Goal: Navigation & Orientation: Find specific page/section

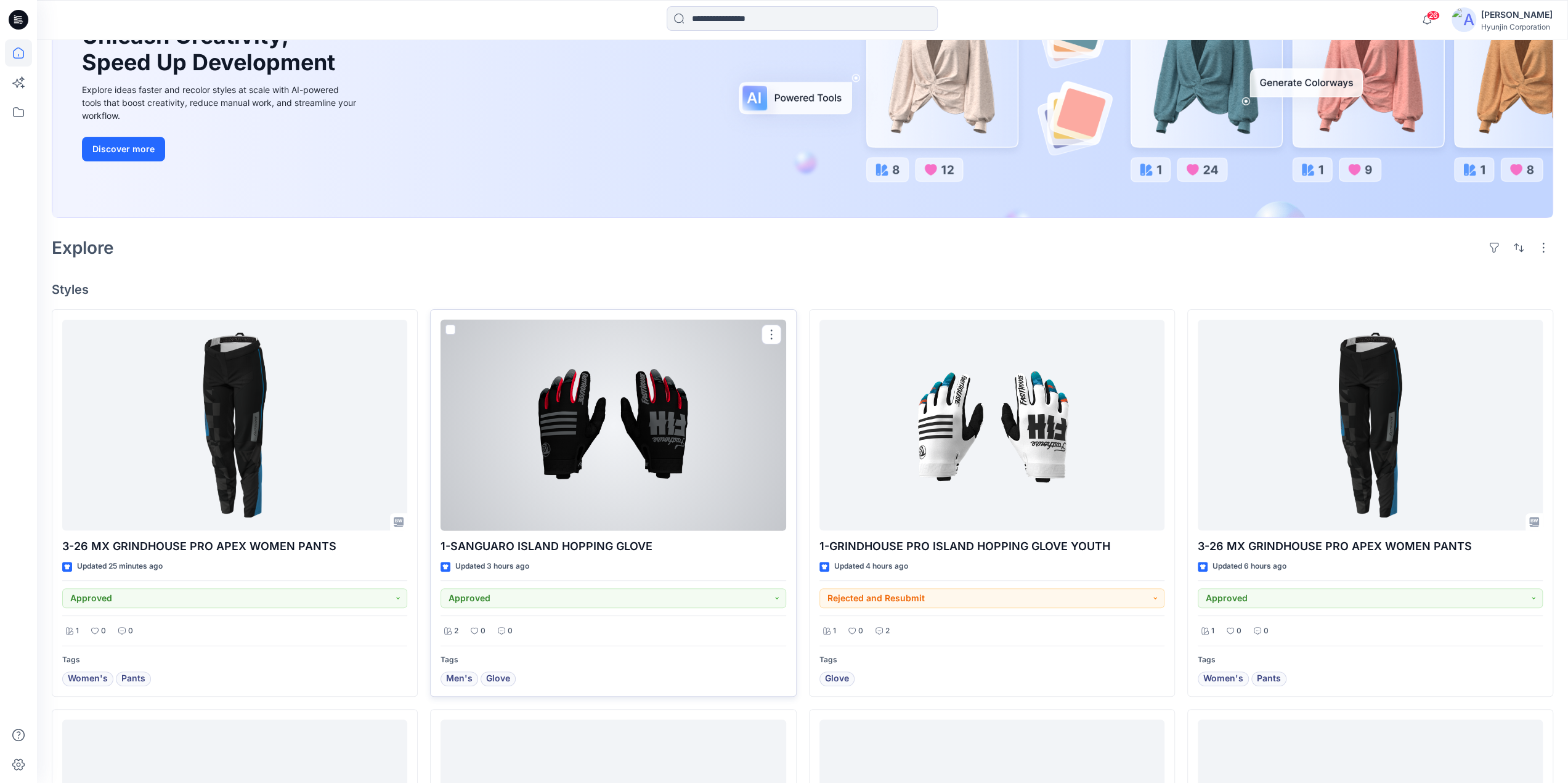
scroll to position [185, 0]
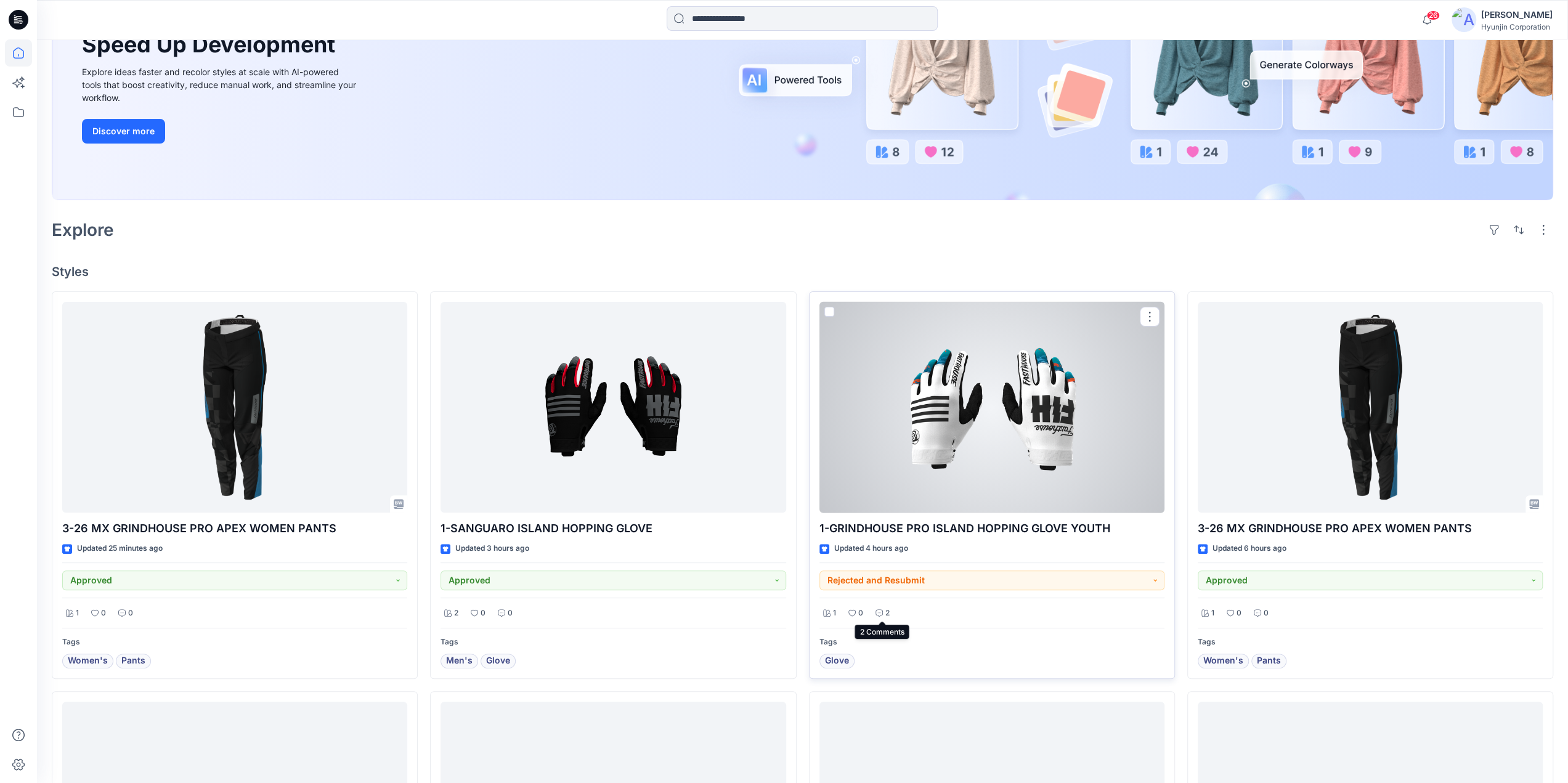
click at [884, 610] on div "2" at bounding box center [883, 614] width 22 height 16
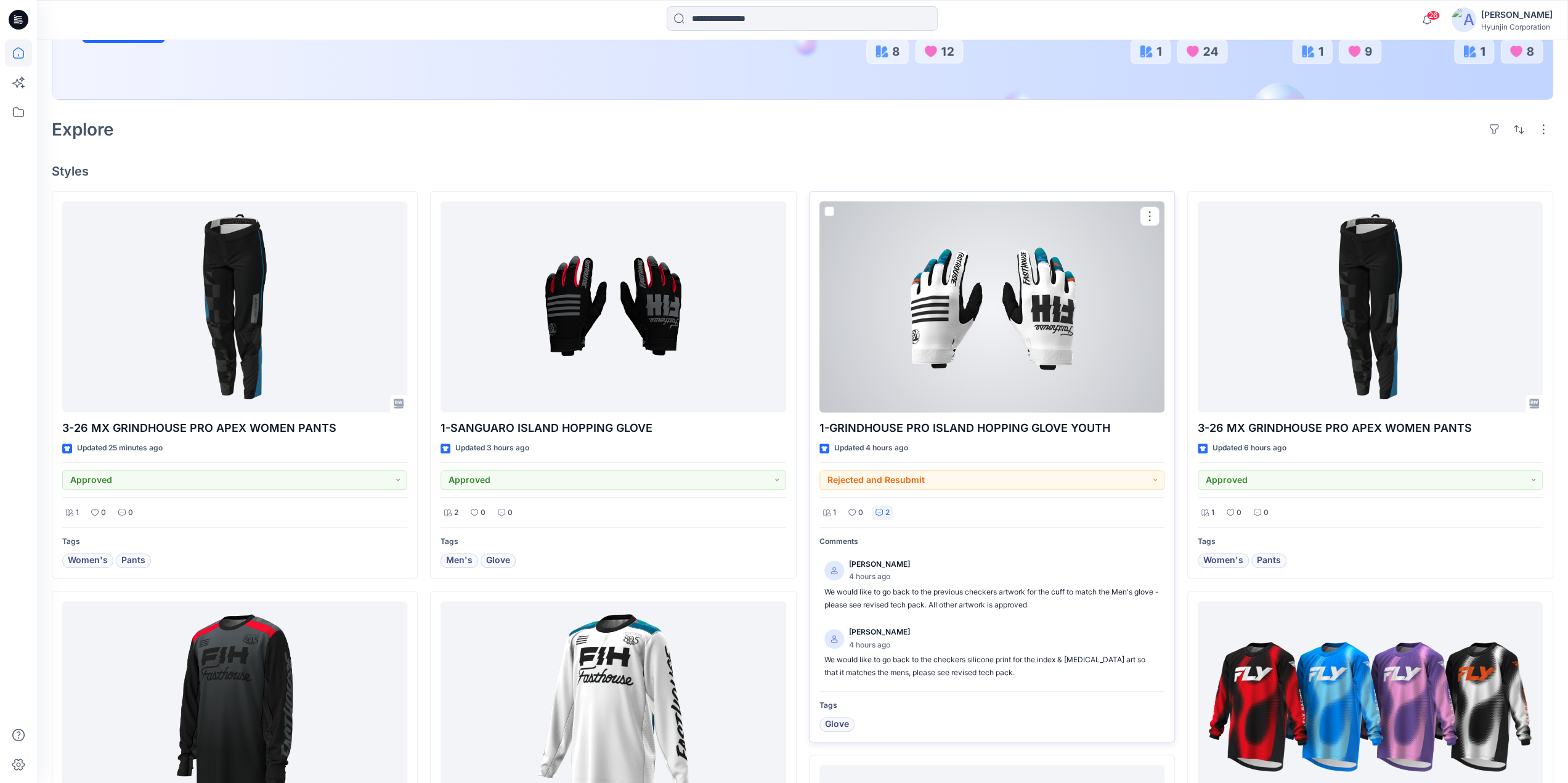
scroll to position [370, 0]
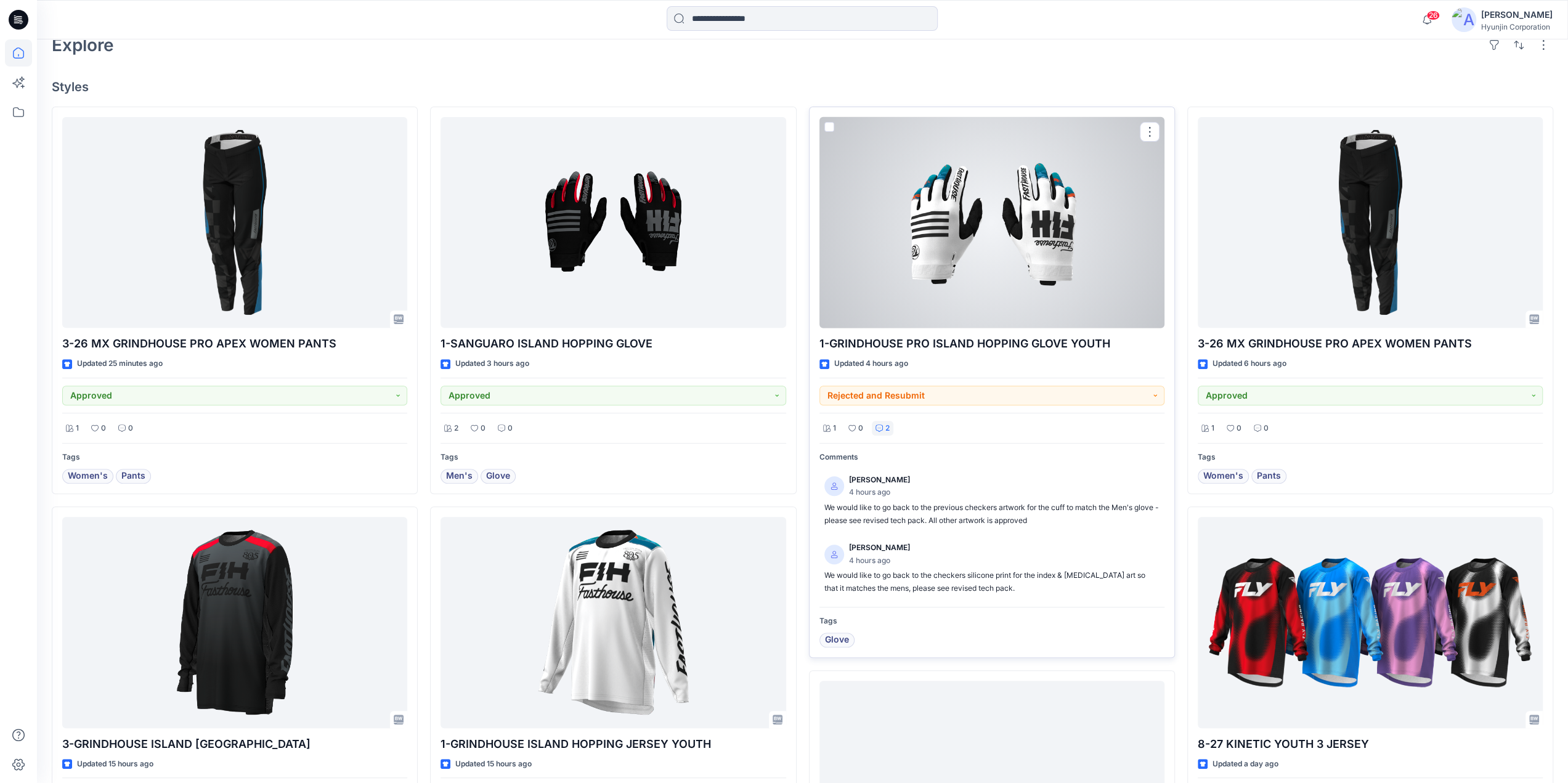
click at [994, 281] on div at bounding box center [992, 223] width 345 height 212
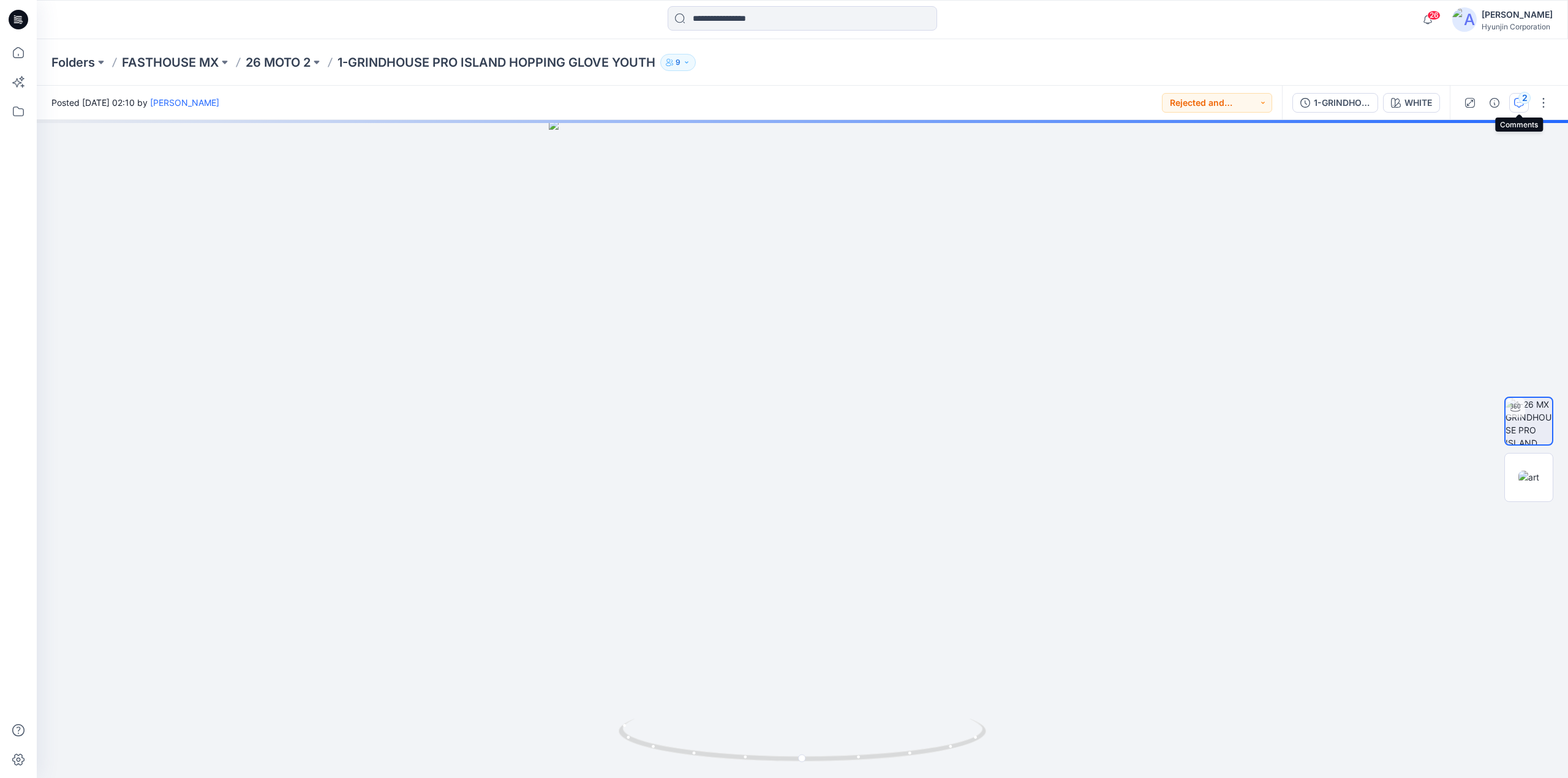
click at [1517, 105] on icon "button" at bounding box center [1519, 103] width 10 height 10
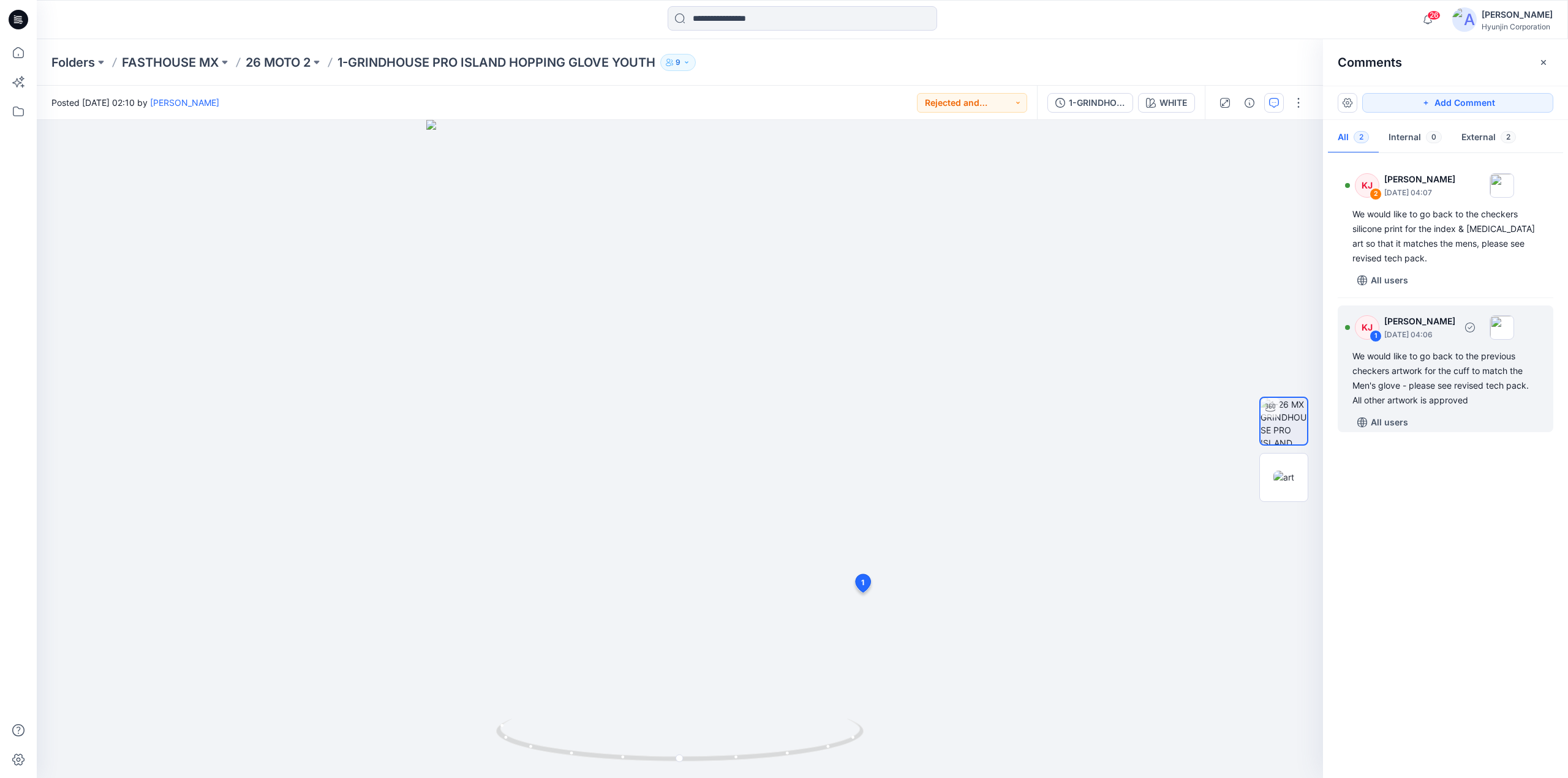
click at [1416, 392] on div "We would like to go back to the previous checkers artwork for the cuff to match…" at bounding box center [1445, 378] width 186 height 58
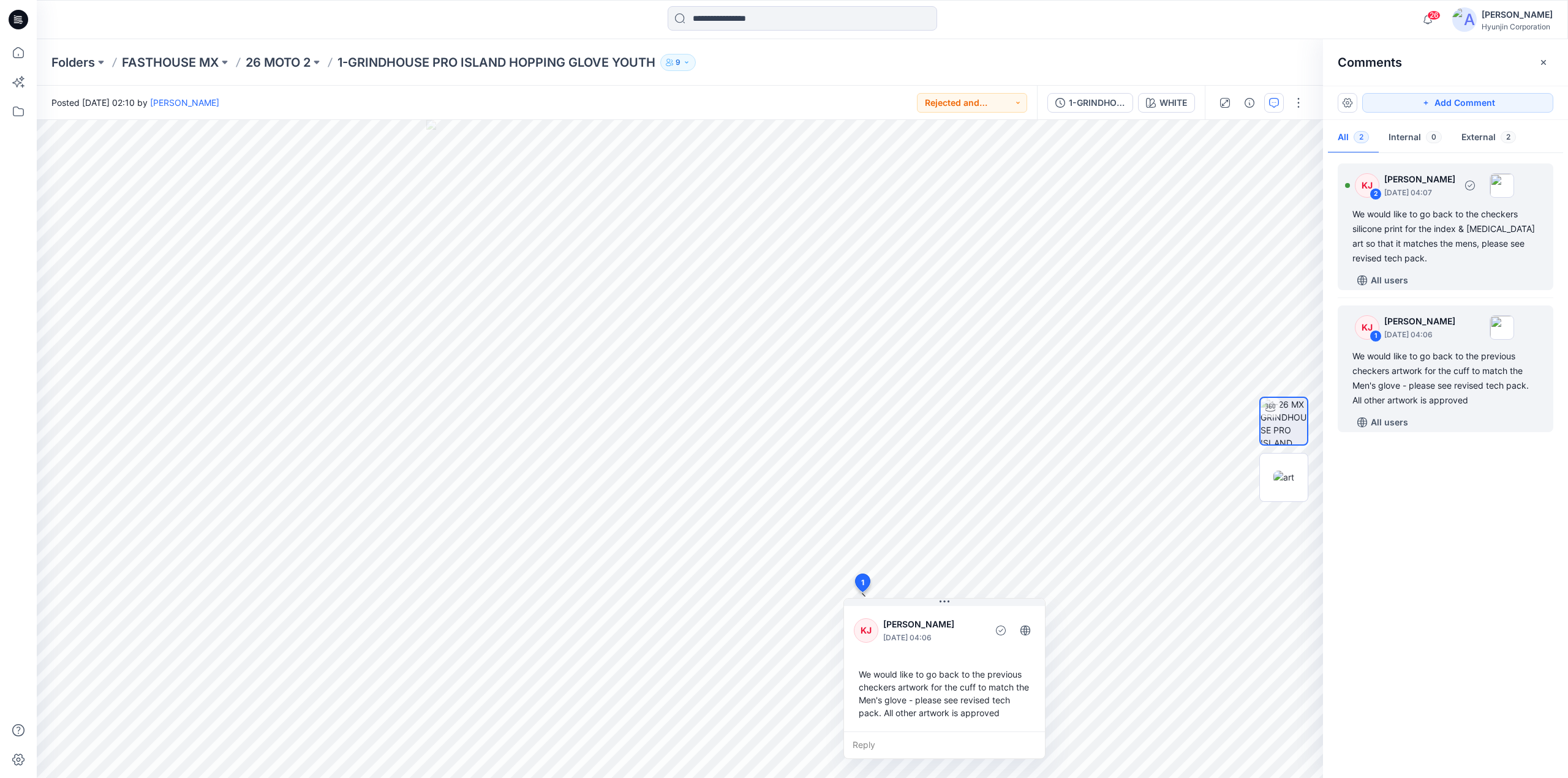
click at [1425, 231] on div "We would like to go back to the checkers silicone print for the index & [MEDICA…" at bounding box center [1445, 236] width 186 height 58
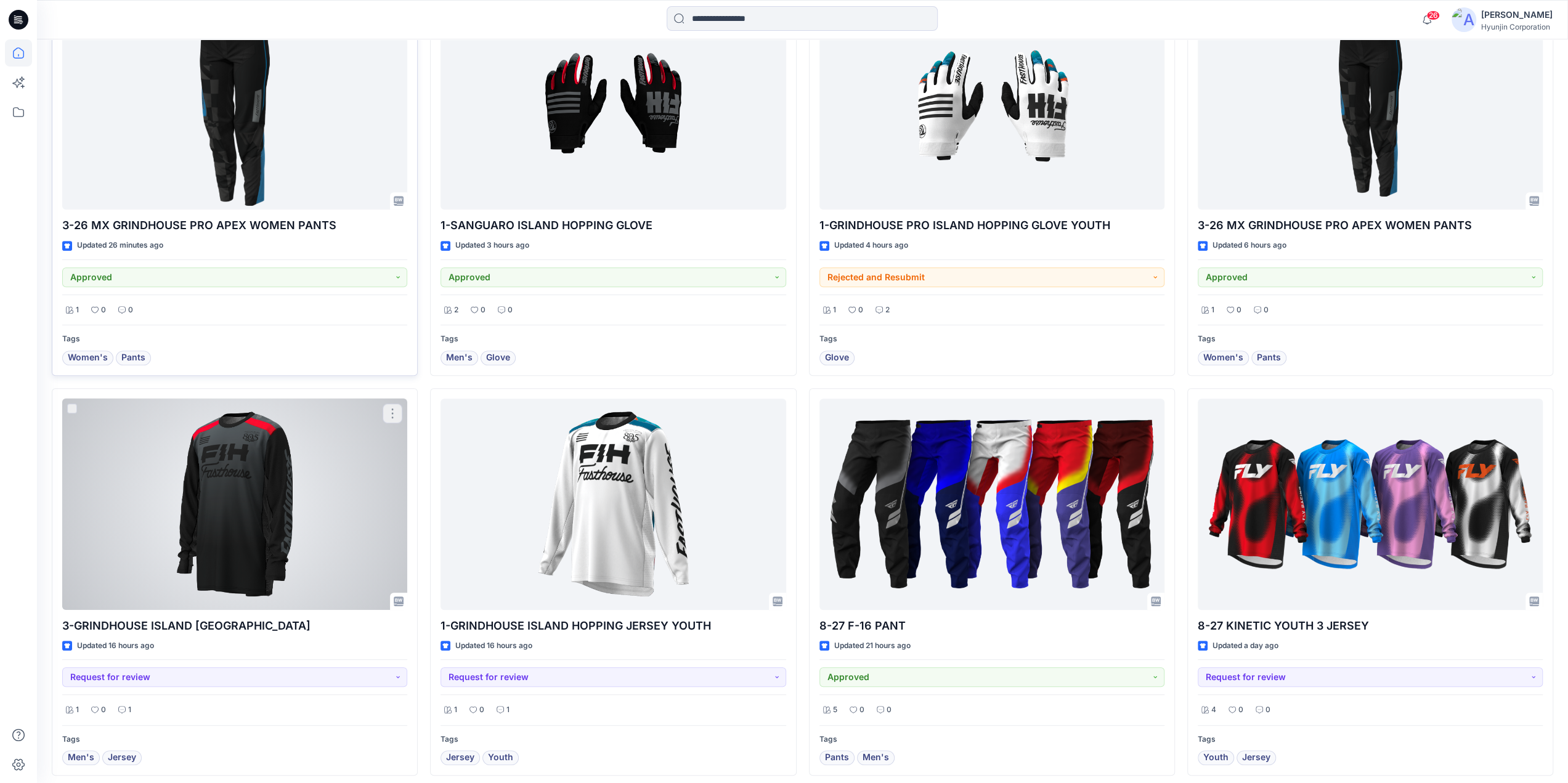
scroll to position [493, 0]
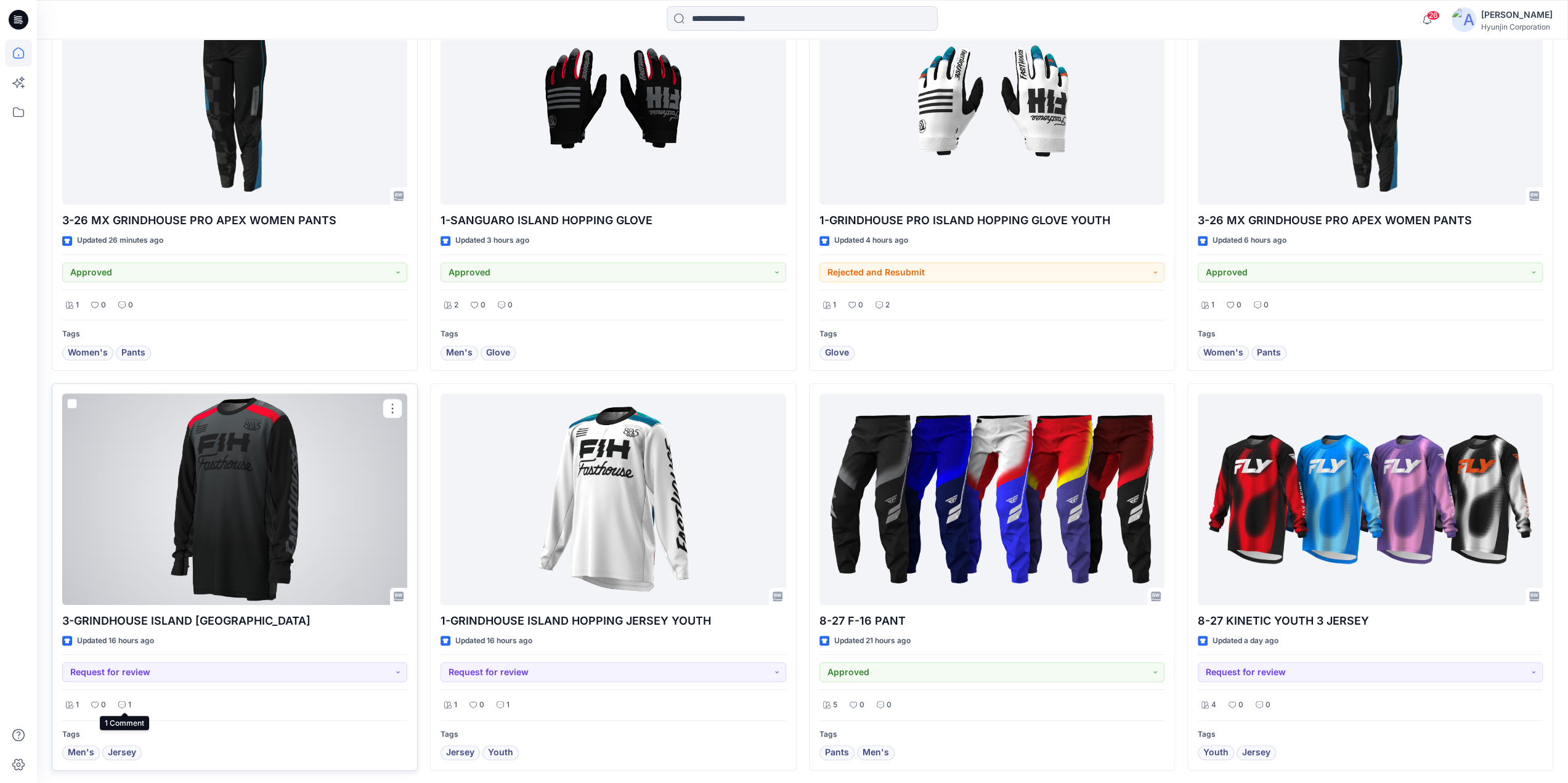
click at [124, 705] on icon at bounding box center [121, 705] width 7 height 7
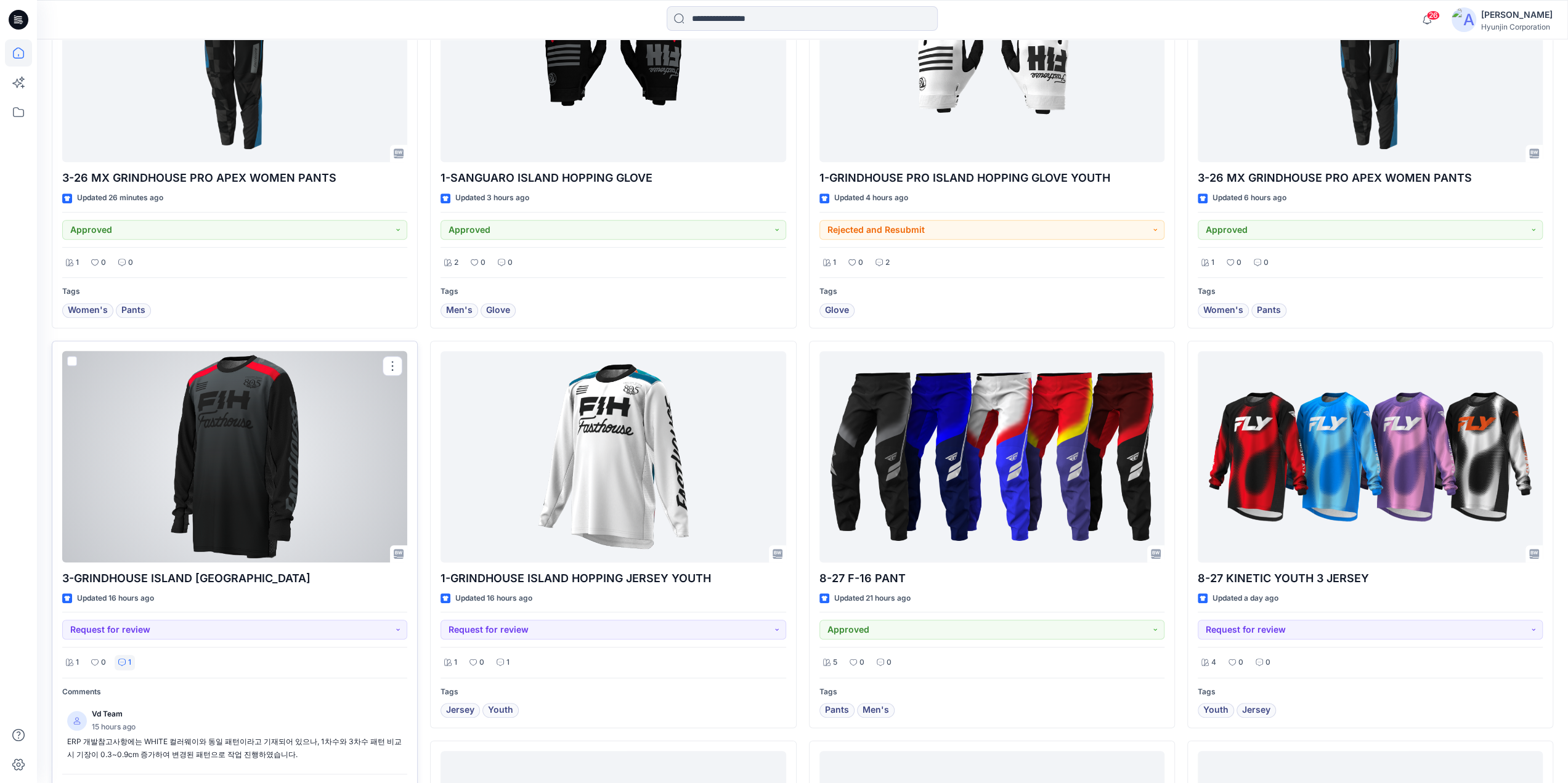
scroll to position [555, 0]
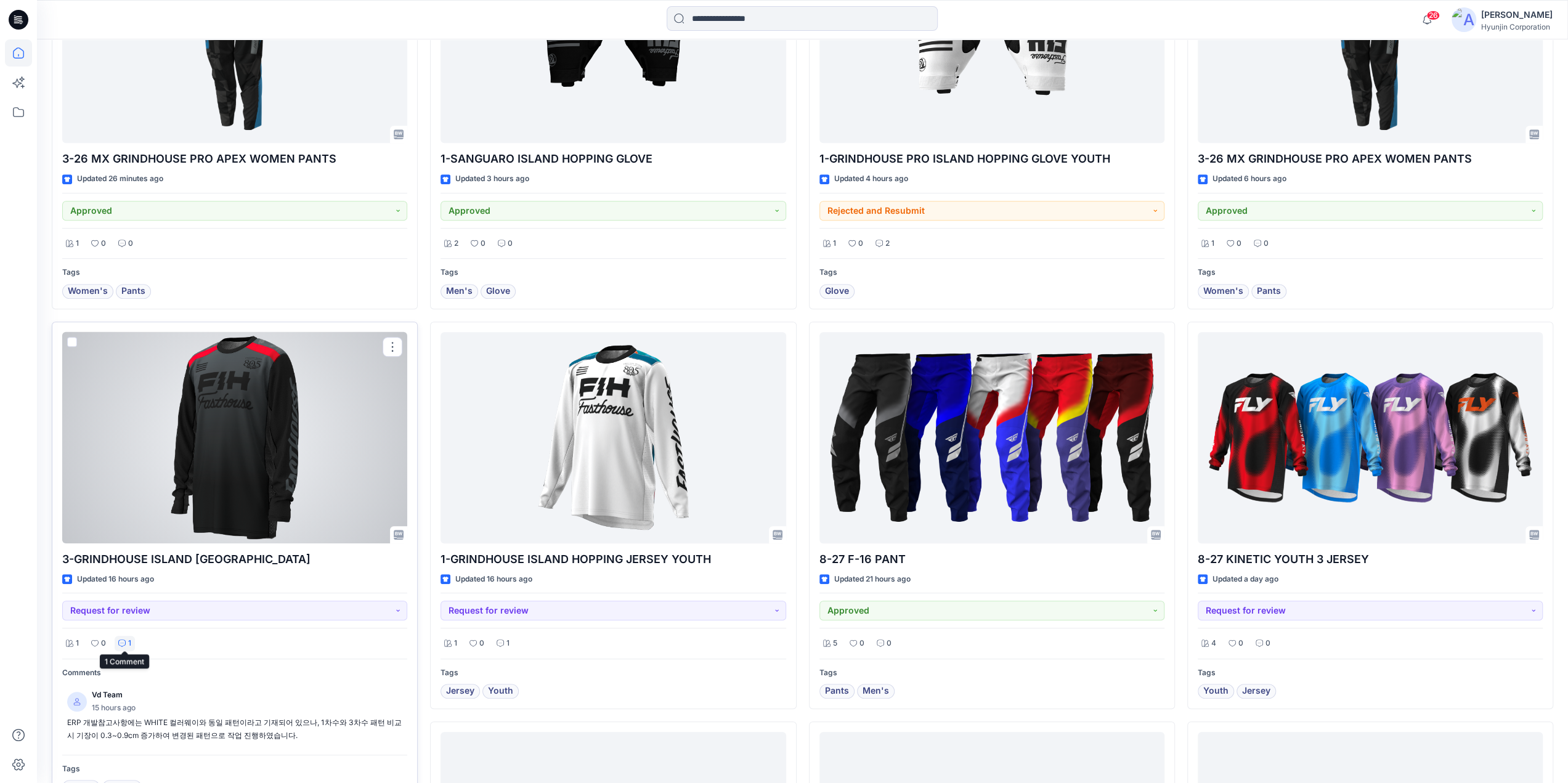
click at [132, 639] on div "1" at bounding box center [125, 643] width 20 height 16
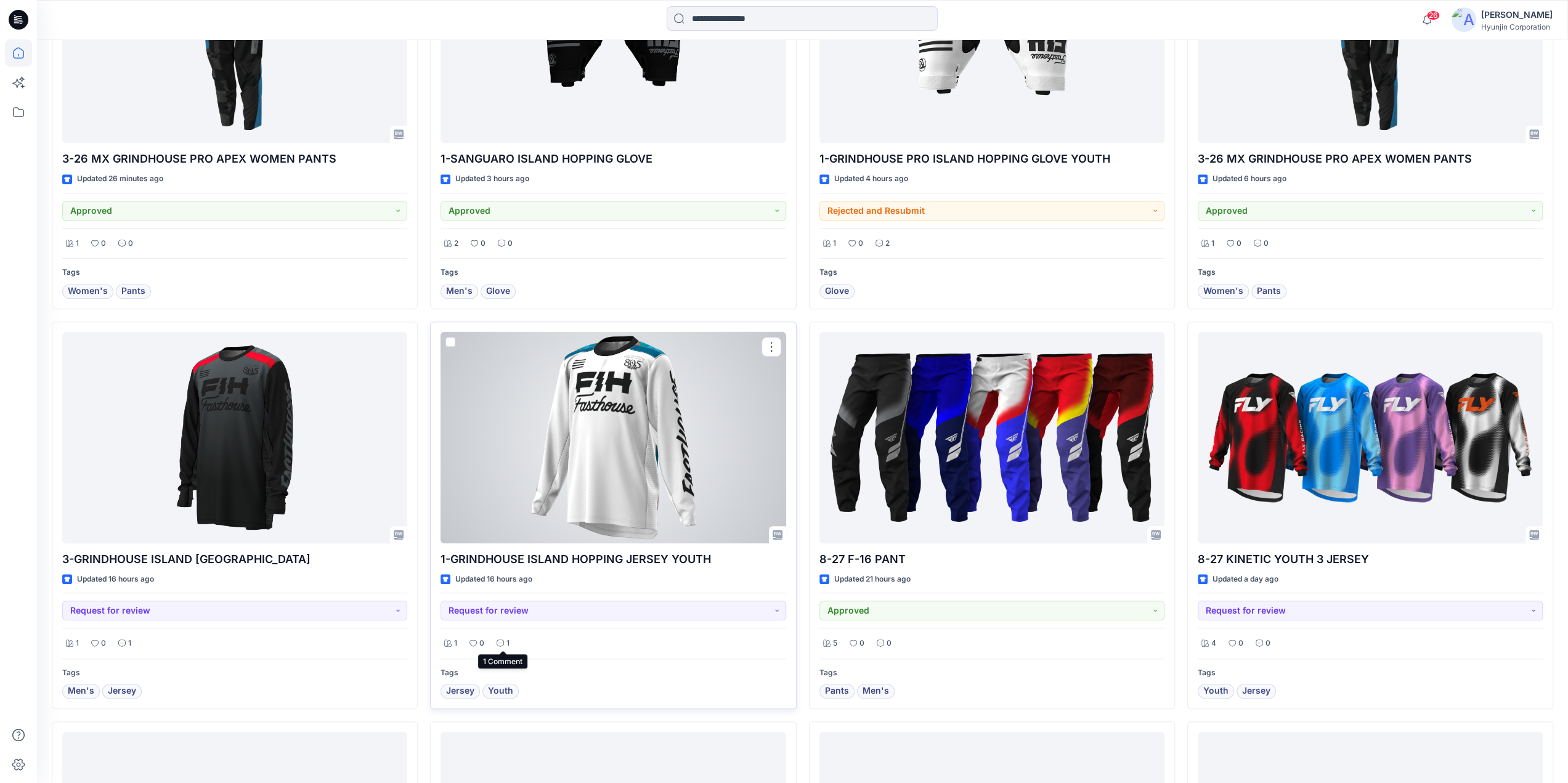
click at [500, 644] on icon at bounding box center [500, 643] width 7 height 7
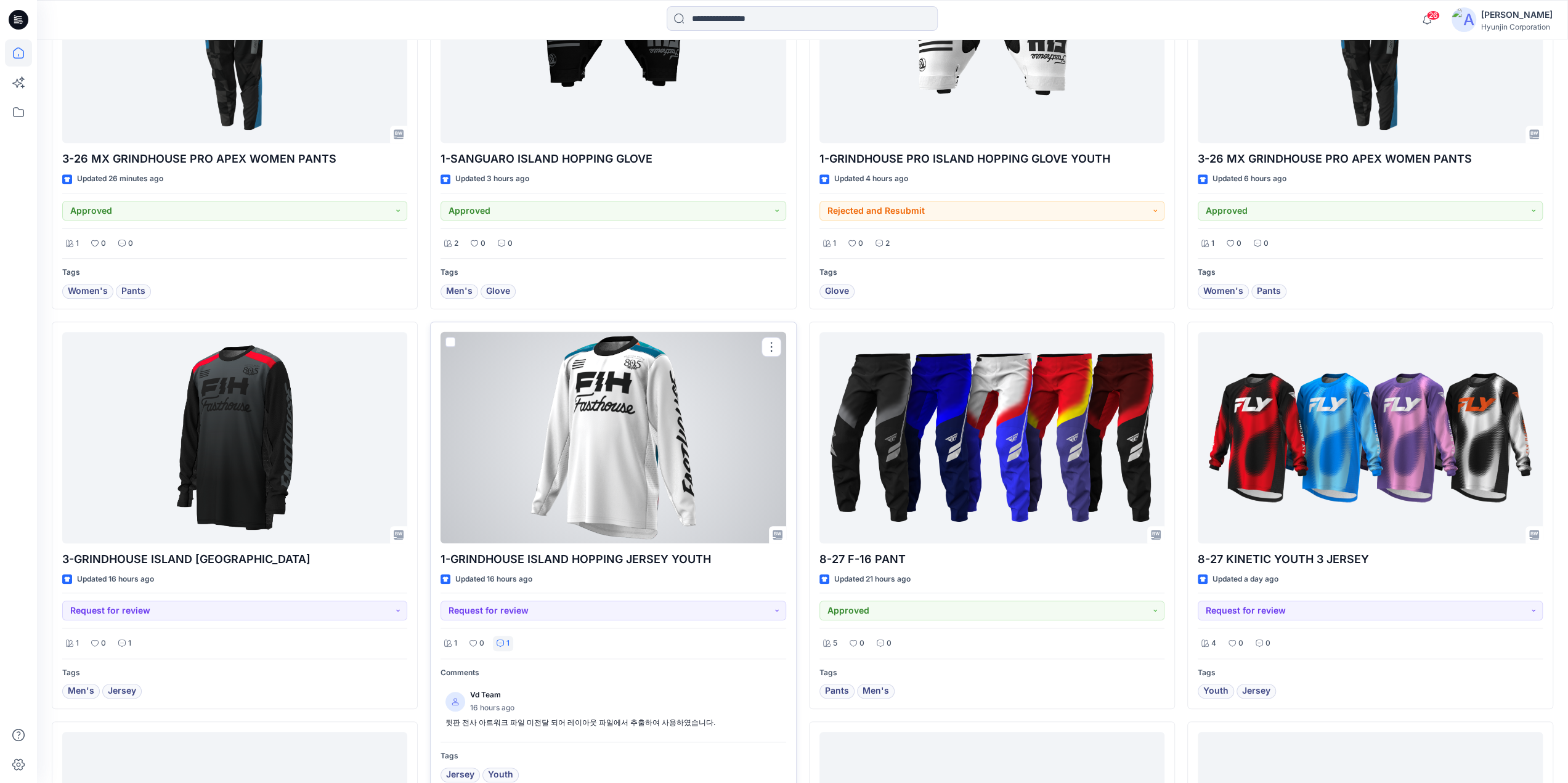
click at [500, 644] on icon at bounding box center [500, 643] width 7 height 7
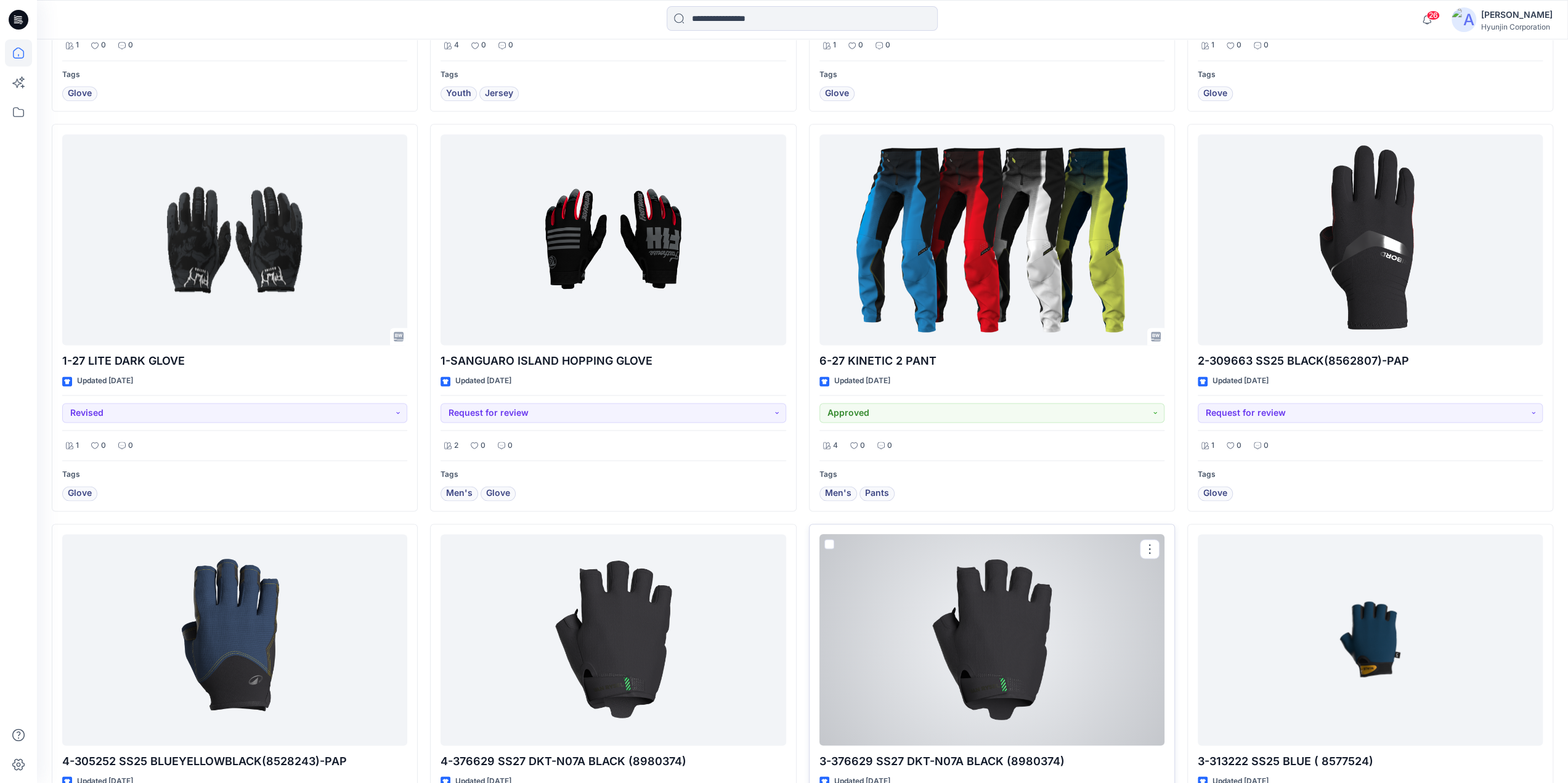
scroll to position [1738, 0]
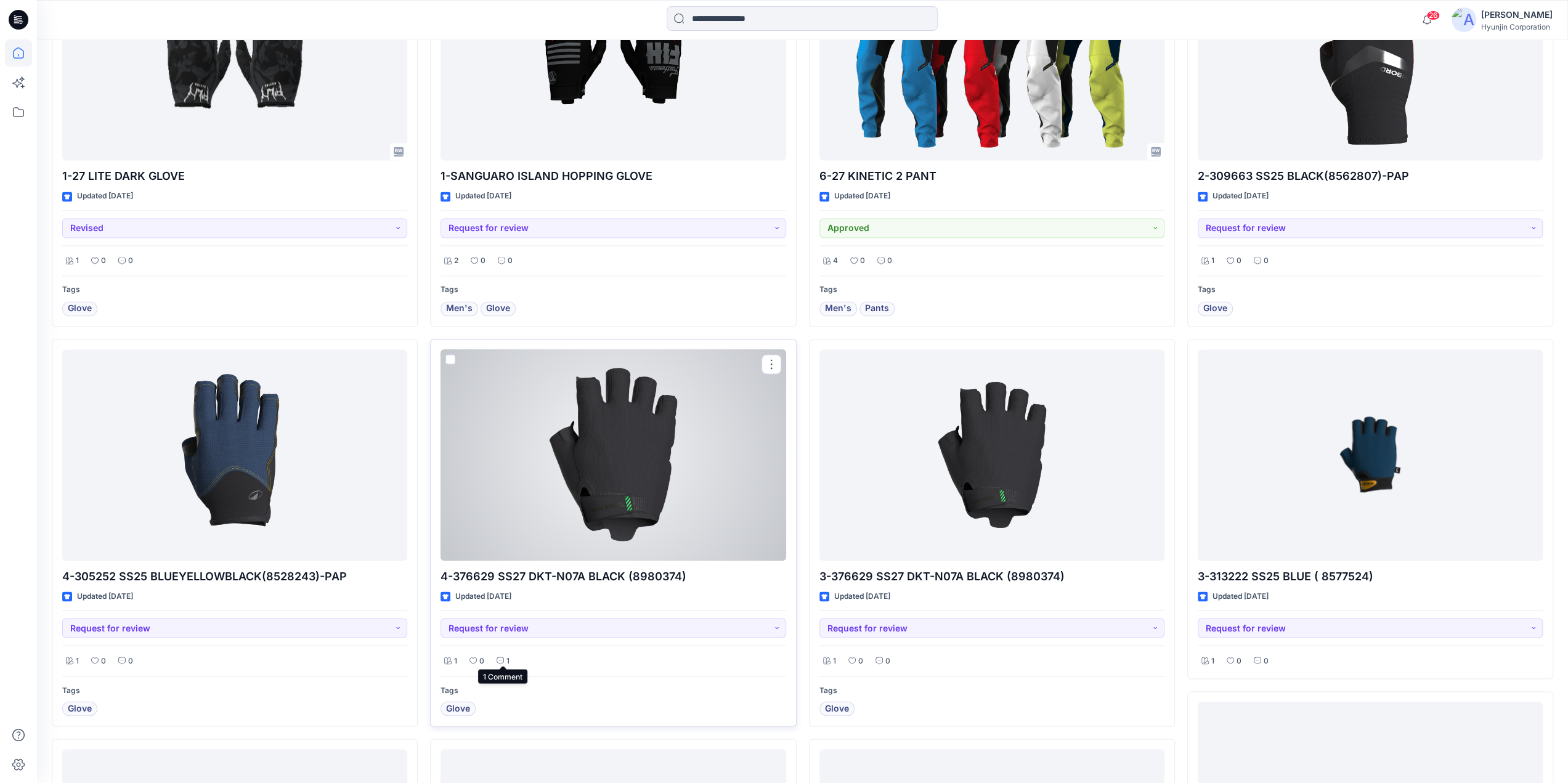
click at [511, 657] on div "1" at bounding box center [503, 661] width 20 height 16
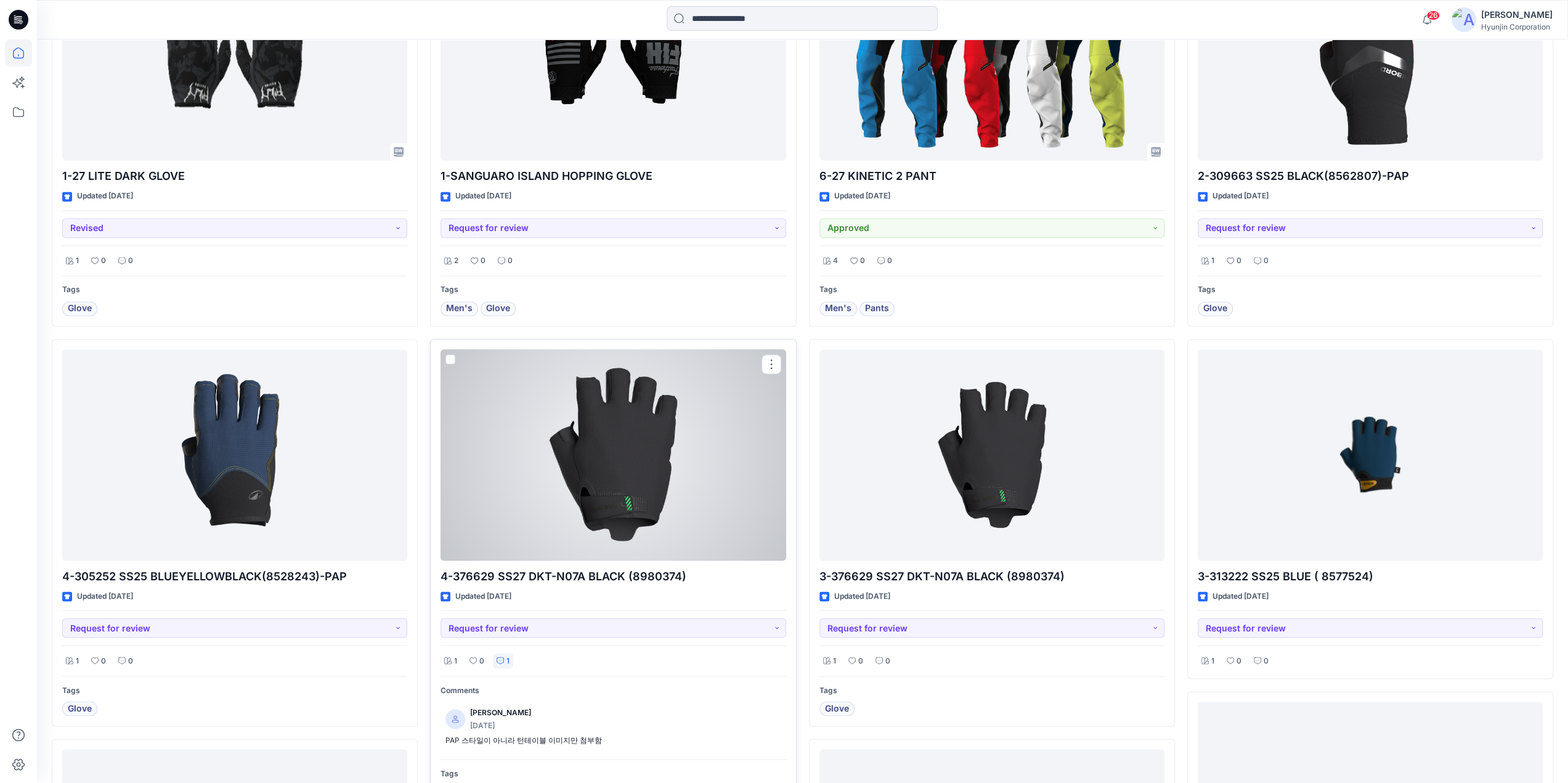
click at [511, 656] on div "1" at bounding box center [503, 661] width 20 height 16
click at [599, 495] on div at bounding box center [613, 455] width 345 height 212
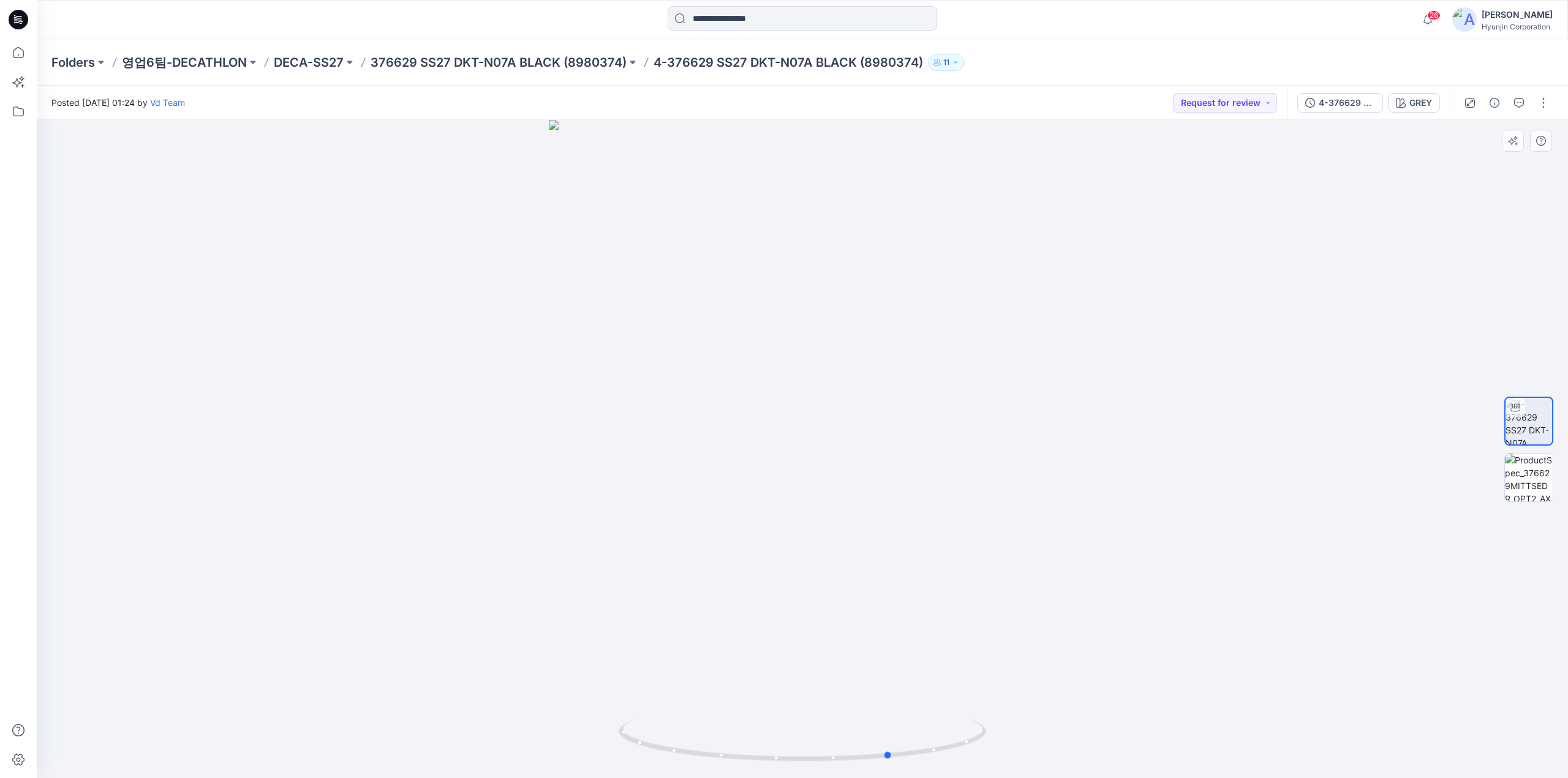
drag, startPoint x: 773, startPoint y: 509, endPoint x: 862, endPoint y: 536, distance: 93.0
click at [862, 536] on div at bounding box center [802, 449] width 1531 height 658
click at [514, 330] on div at bounding box center [802, 449] width 1531 height 658
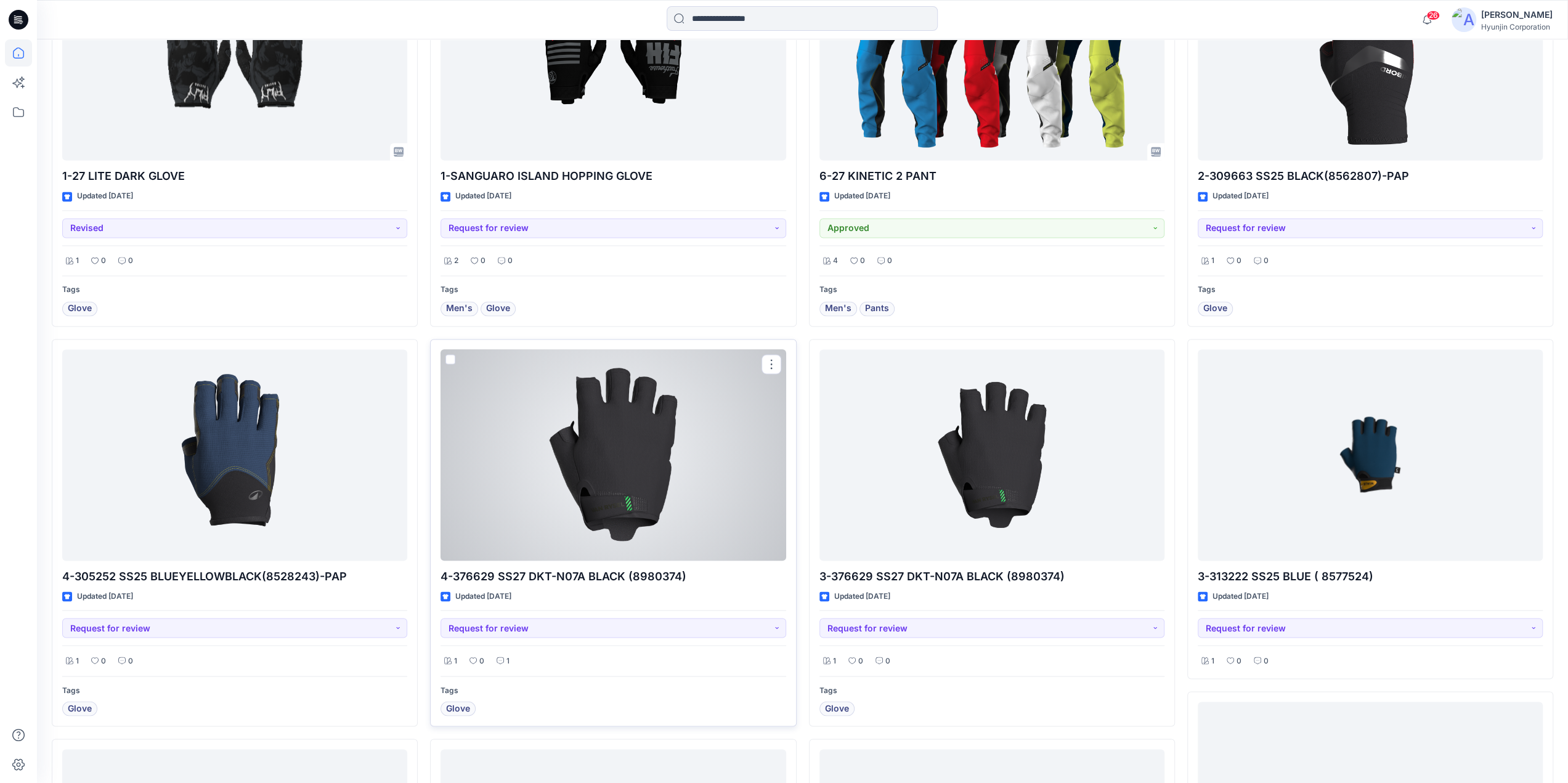
scroll to position [2108, 0]
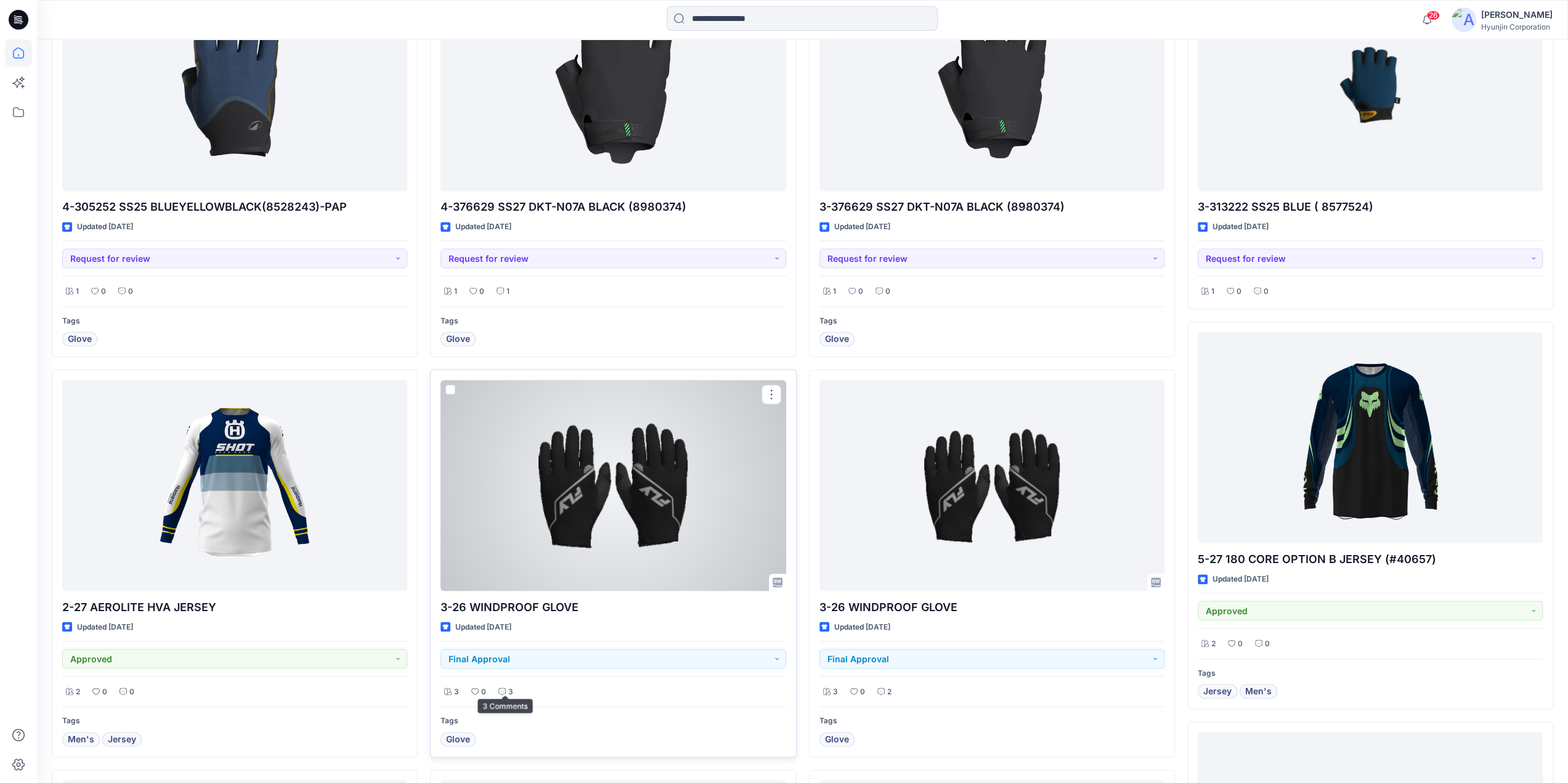
click at [503, 688] on icon at bounding box center [502, 691] width 7 height 7
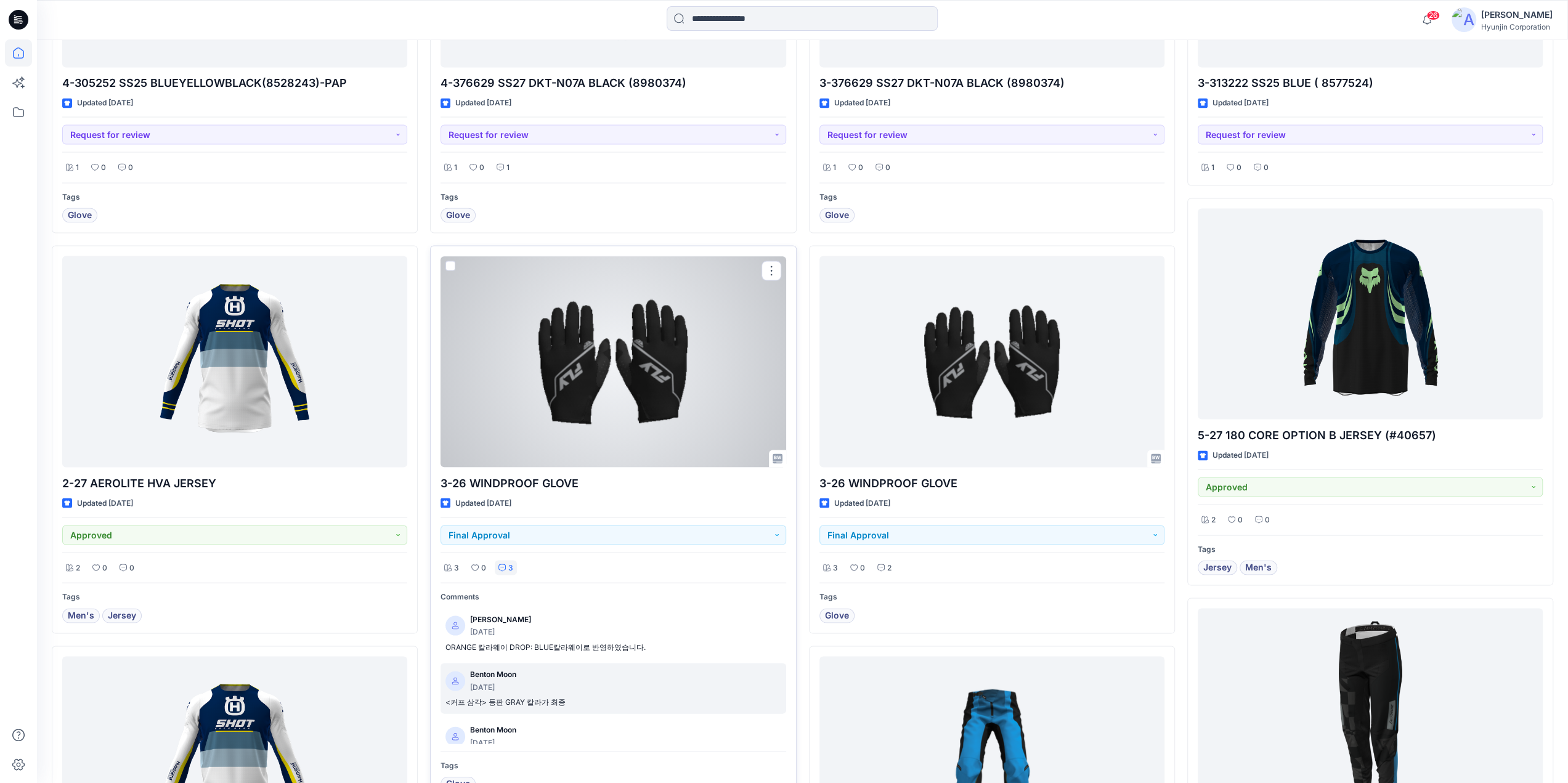
scroll to position [2293, 0]
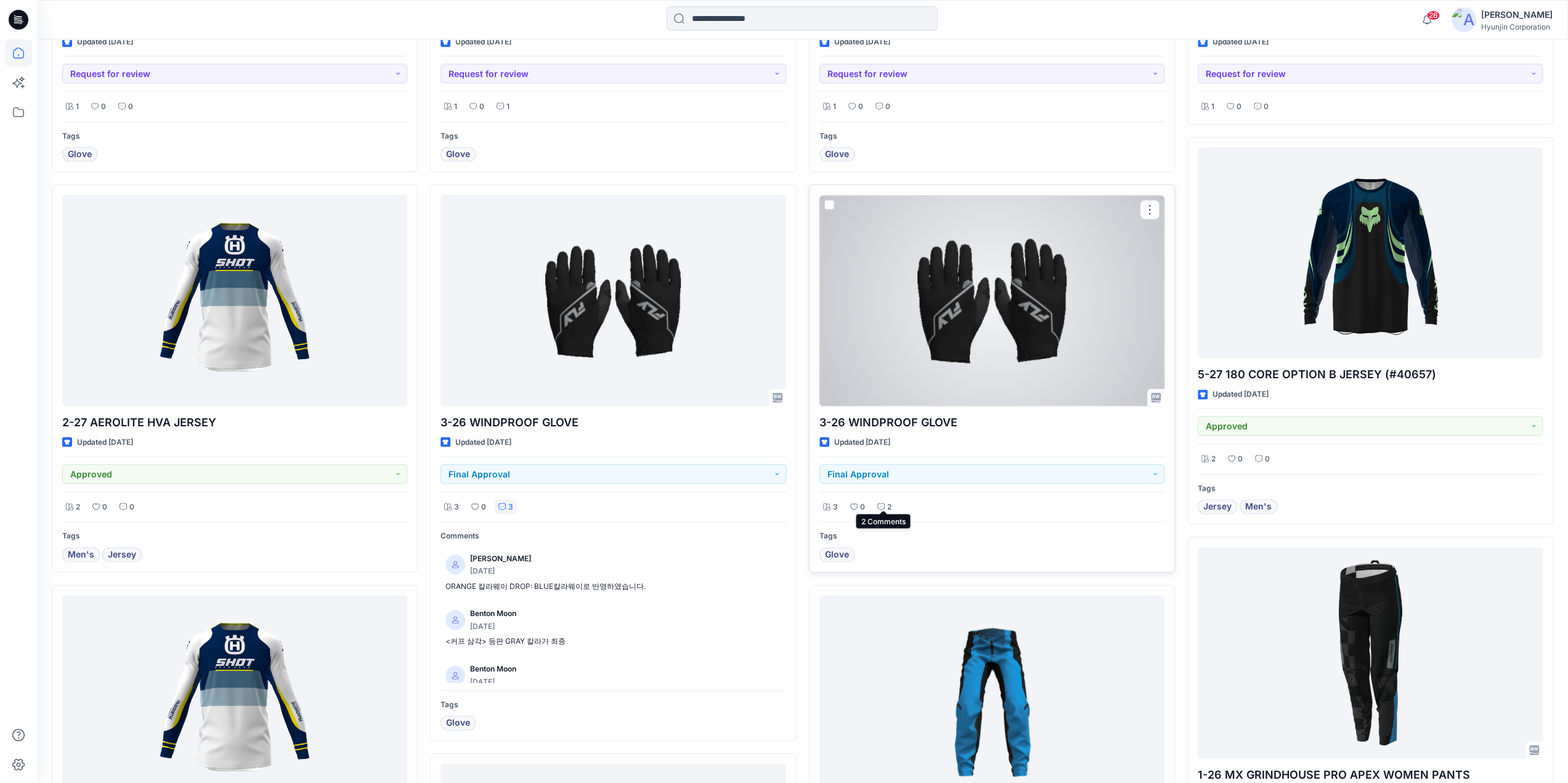
click at [887, 502] on p "2" at bounding box center [889, 506] width 5 height 13
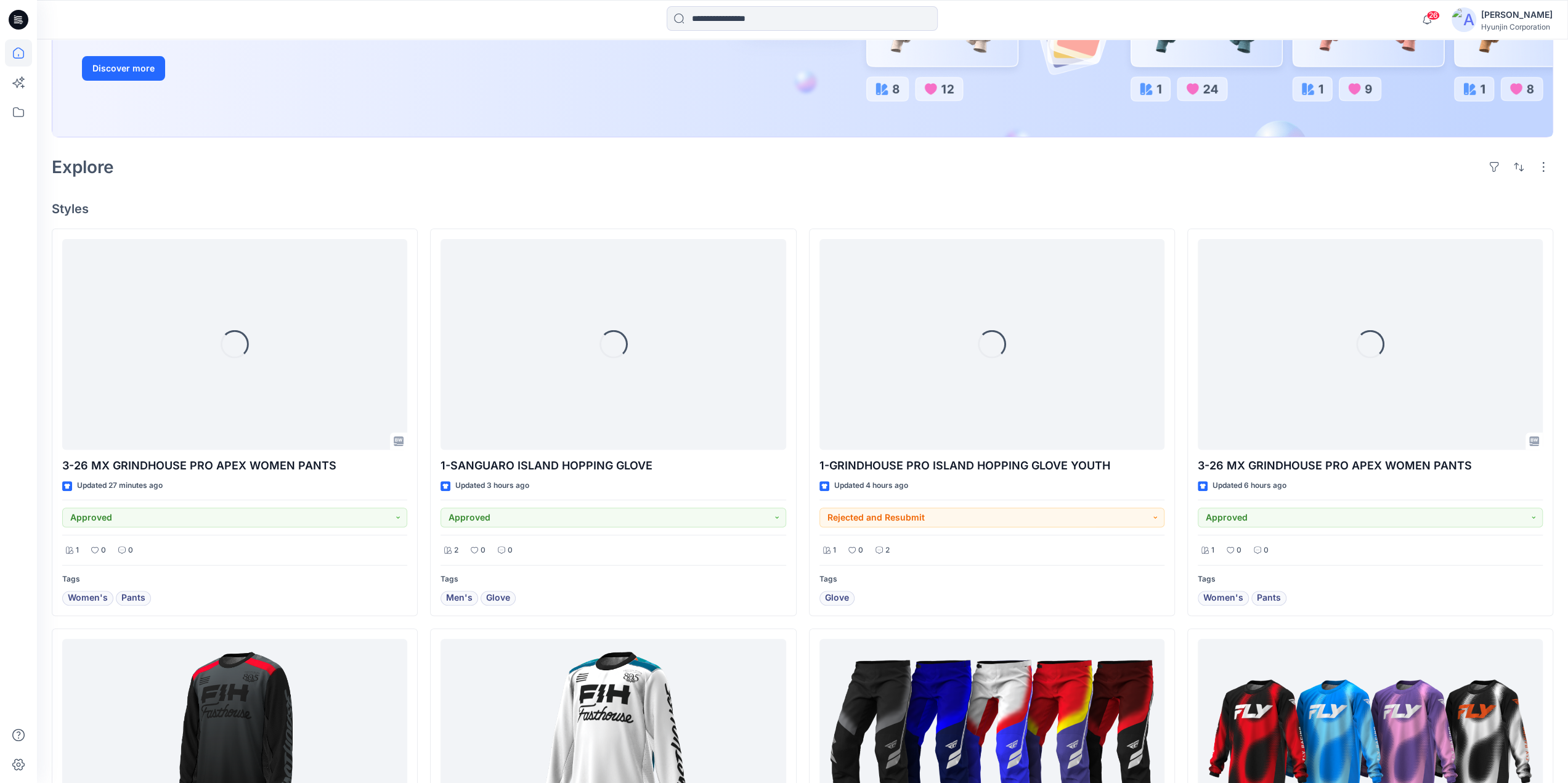
scroll to position [0, 0]
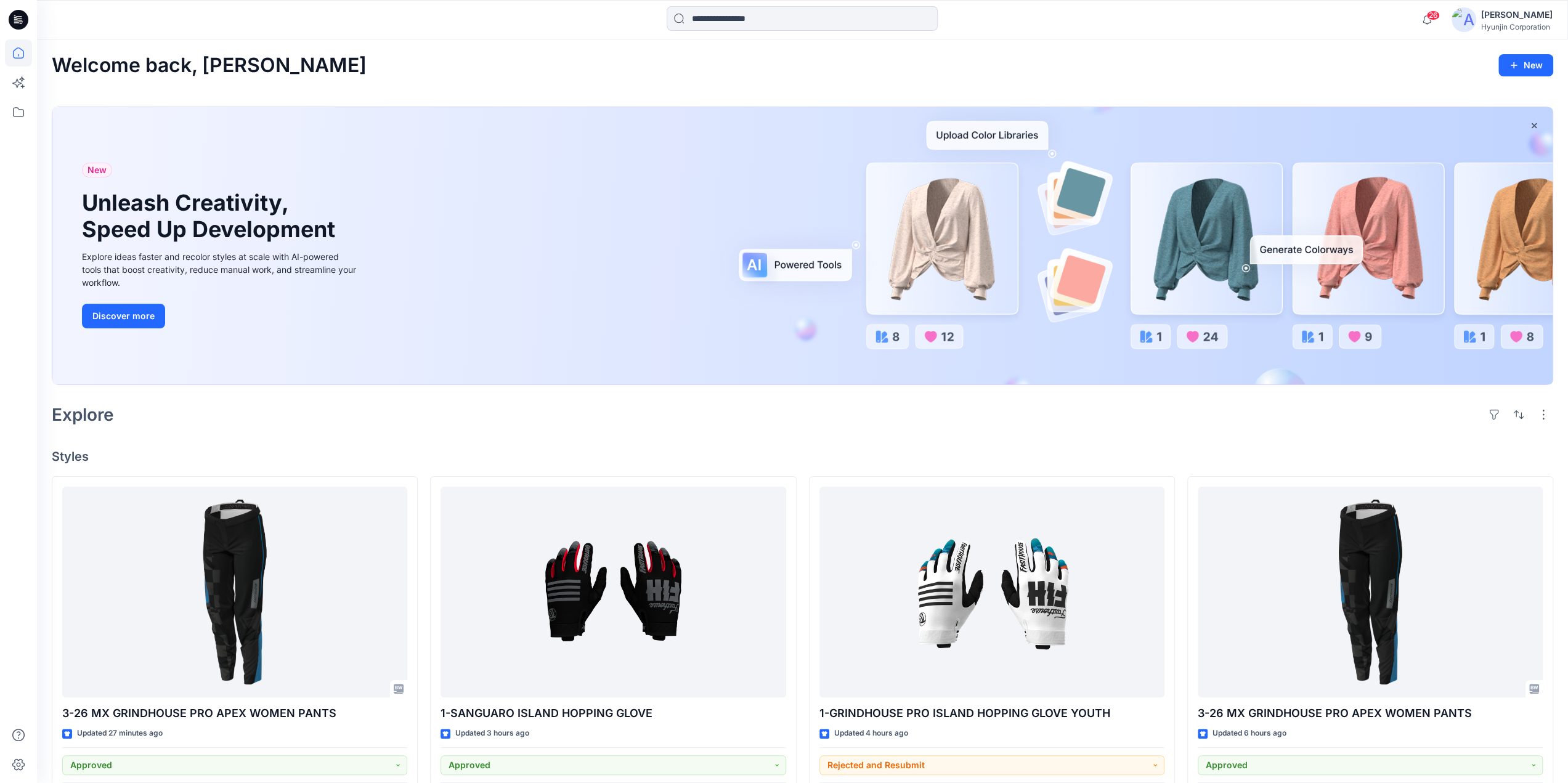
click at [1487, 17] on div "[PERSON_NAME]" at bounding box center [1516, 14] width 71 height 15
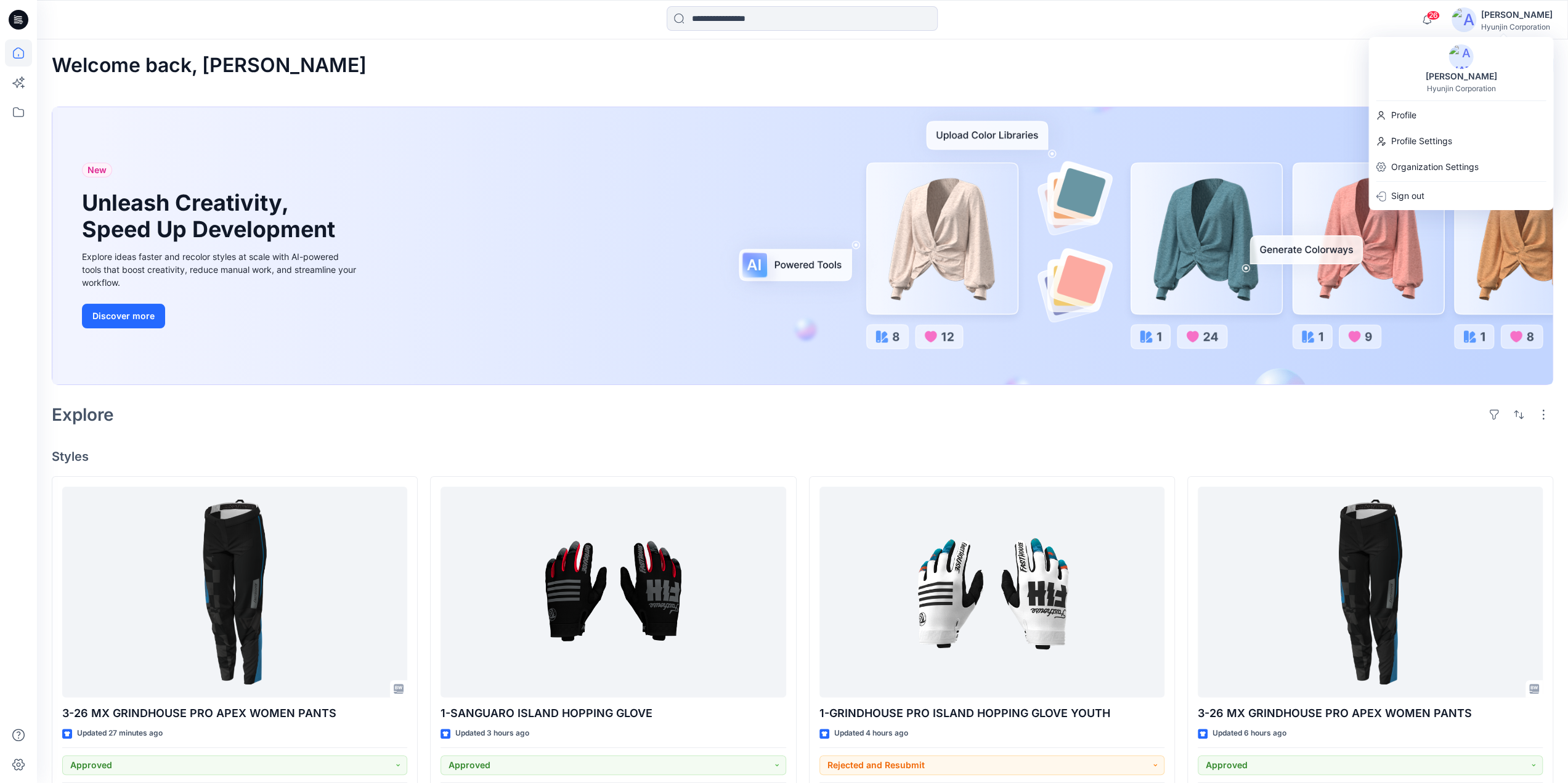
click at [1255, 33] on div "26 Notifications [PERSON_NAME] shared 3-GRINDHOUSE ISLAND HOPPING JERSEY in Unk…" at bounding box center [802, 20] width 1531 height 39
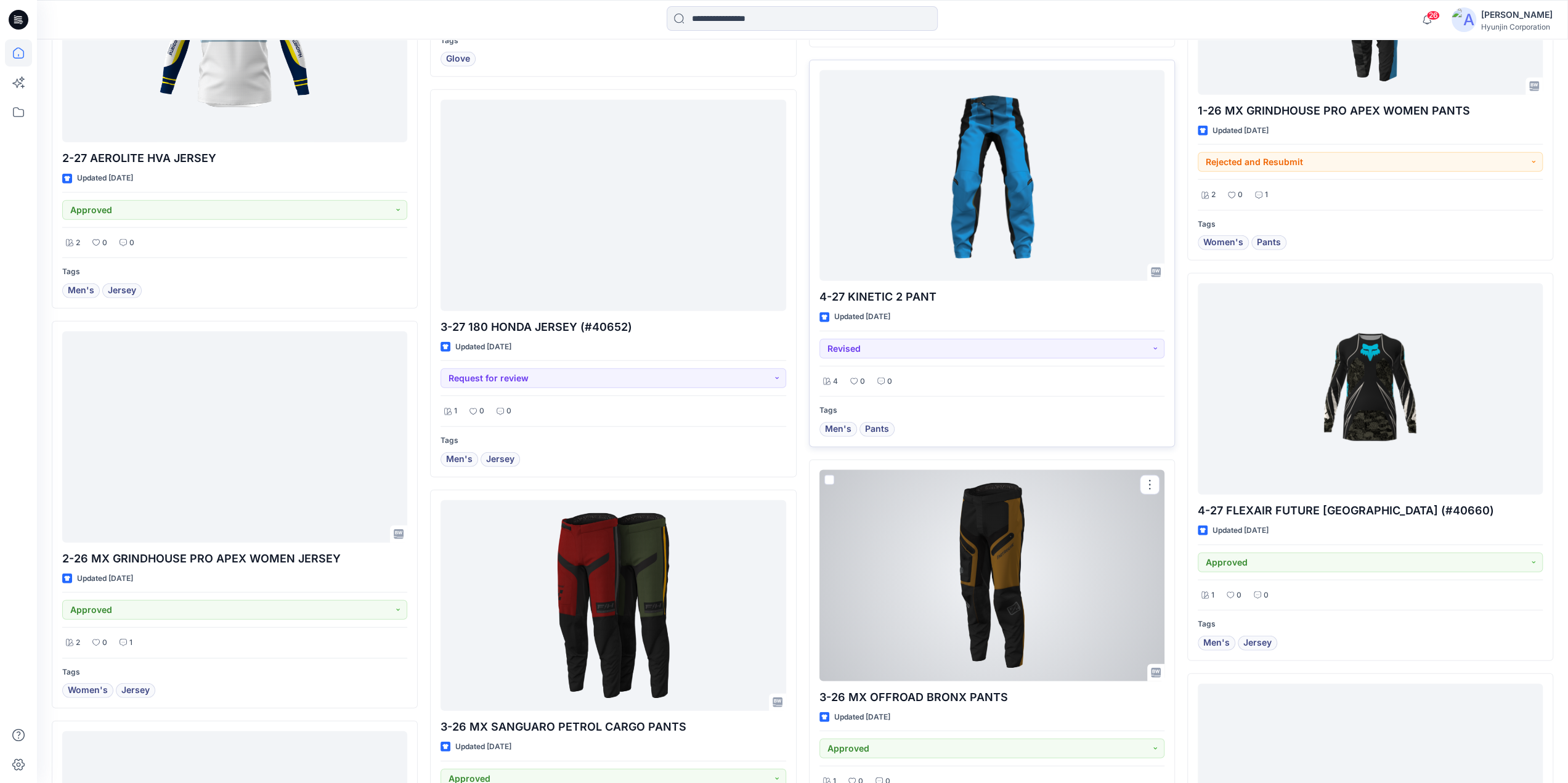
scroll to position [2958, 0]
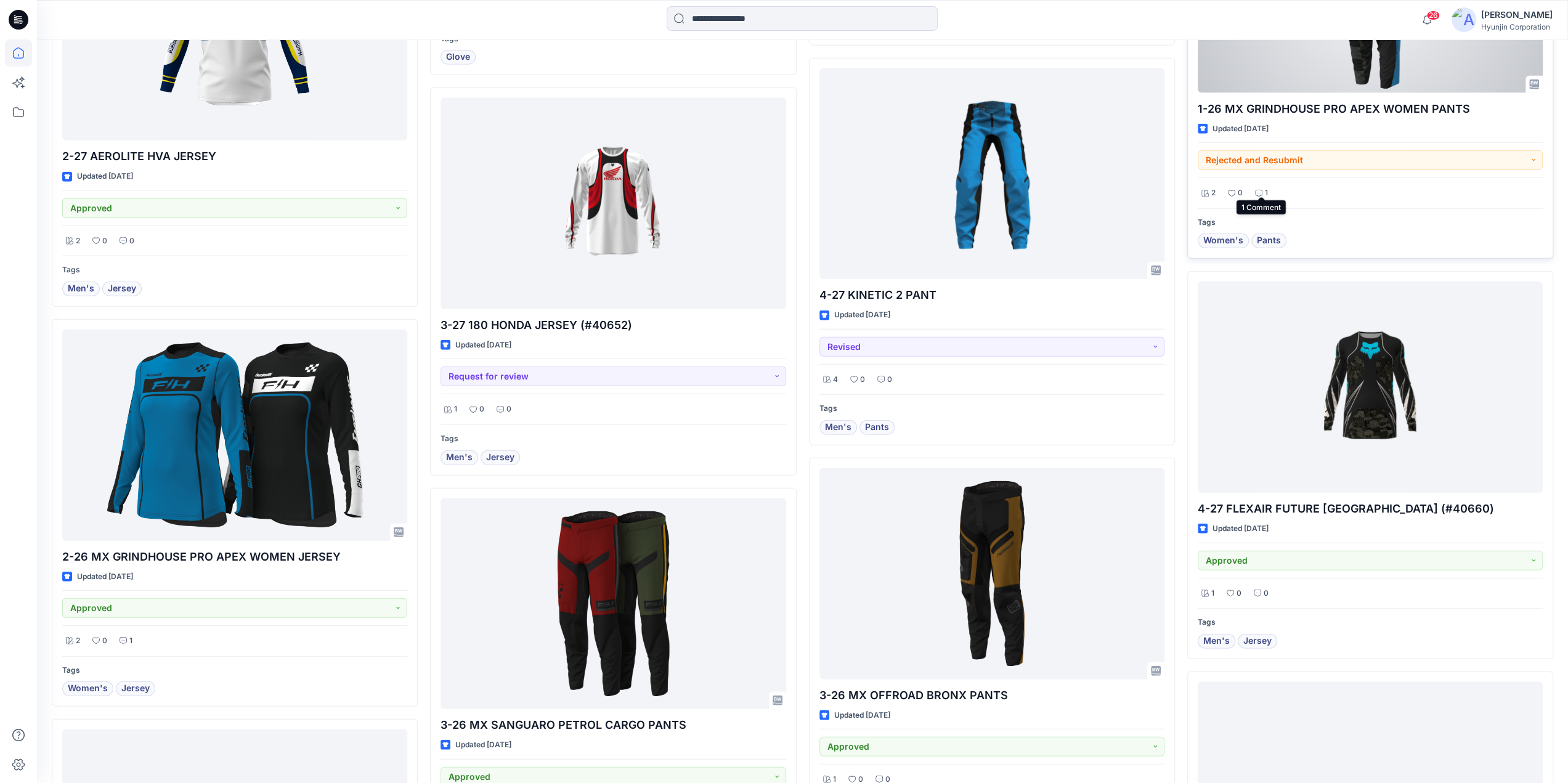
click at [1260, 190] on icon at bounding box center [1258, 193] width 7 height 7
